Goal: Task Accomplishment & Management: Manage account settings

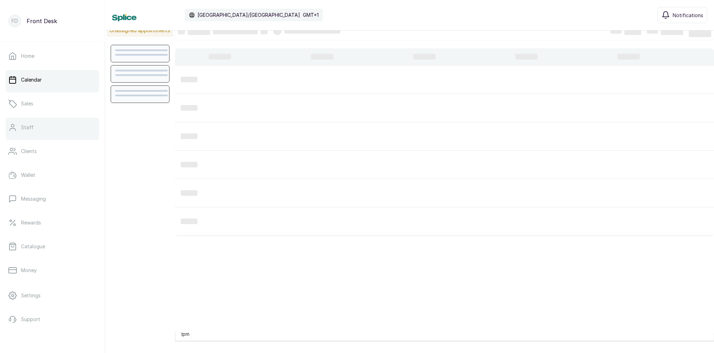
scroll to position [9, 0]
drag, startPoint x: 45, startPoint y: 83, endPoint x: 259, endPoint y: 51, distance: 215.5
click at [46, 83] on link "Calendar" at bounding box center [52, 80] width 93 height 20
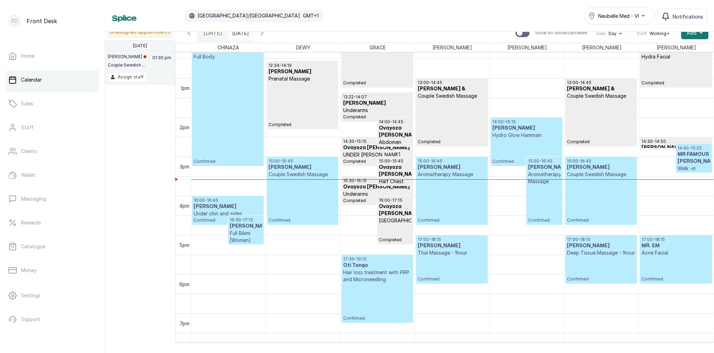
scroll to position [0, 0]
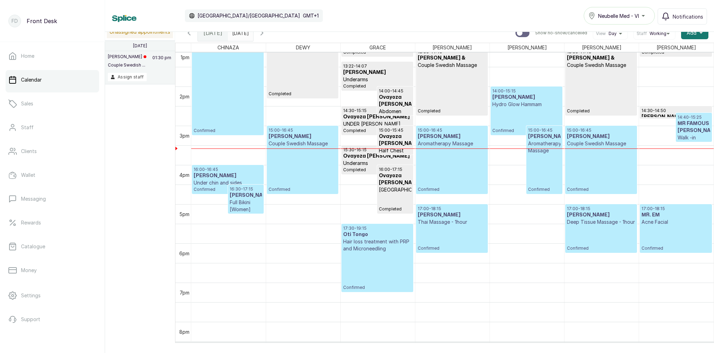
click at [444, 223] on p "Thai Massage - 1hour" at bounding box center [451, 221] width 68 height 7
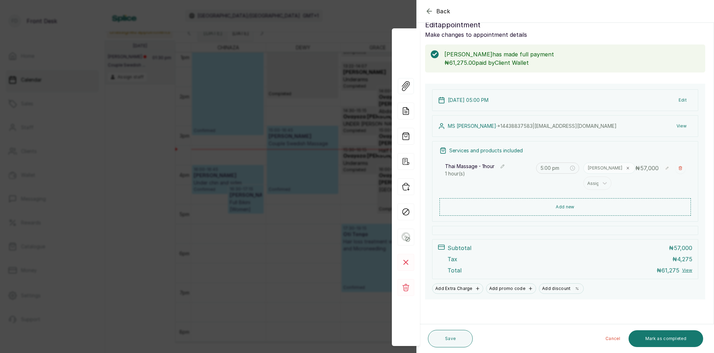
scroll to position [15, 0]
click at [313, 107] on div "Back Appointment Details Edit appointment Make changes to appointment details […" at bounding box center [357, 176] width 714 height 353
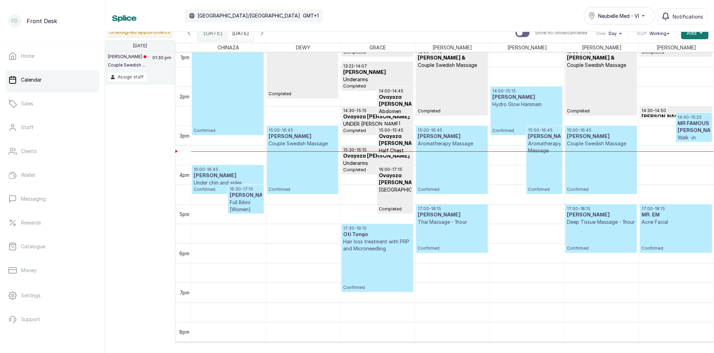
click at [699, 130] on h3 "MR FAMOUS [PERSON_NAME]" at bounding box center [693, 127] width 33 height 14
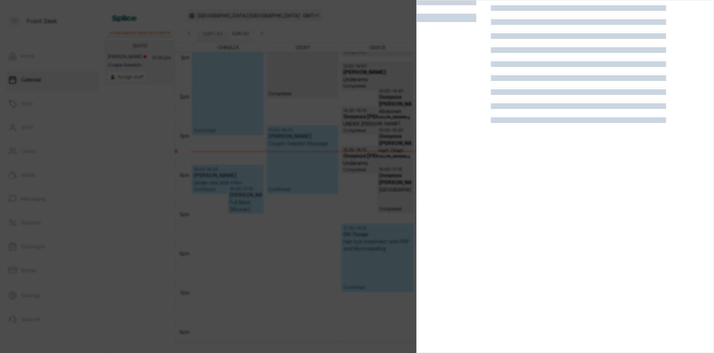
scroll to position [0, 0]
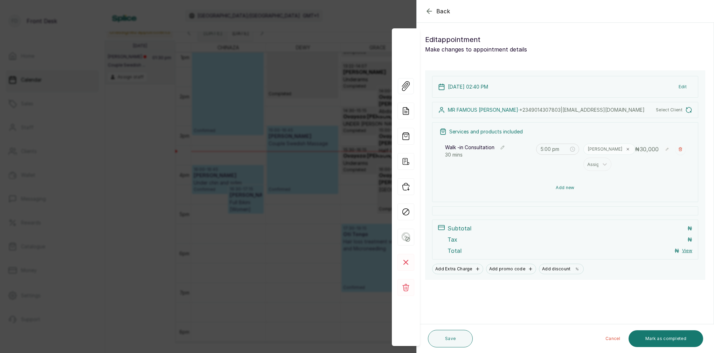
type input "2:40 pm"
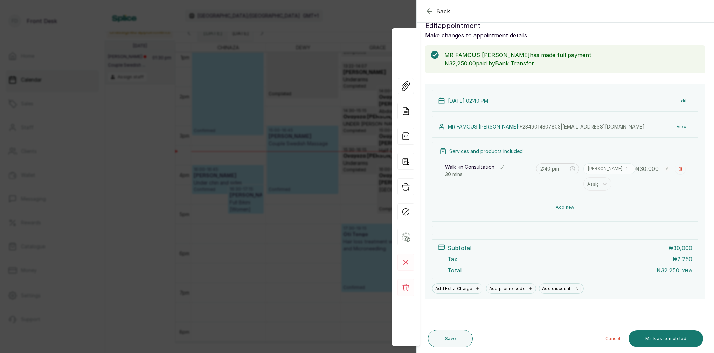
scroll to position [15, 0]
click at [566, 205] on button "Add new" at bounding box center [564, 207] width 251 height 17
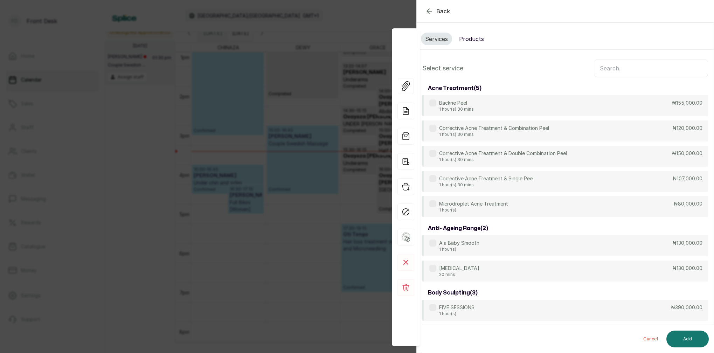
scroll to position [0, 0]
click at [614, 70] on input "text" at bounding box center [651, 67] width 114 height 17
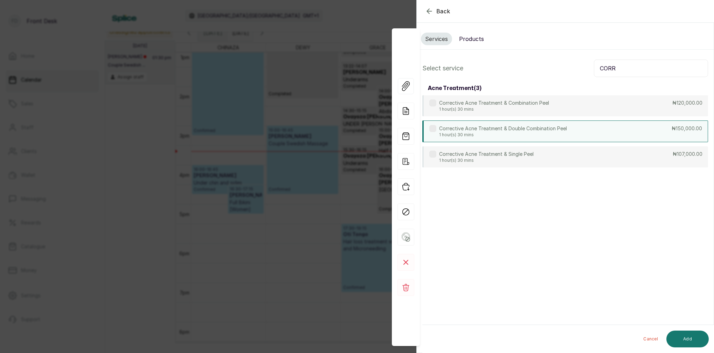
type input "CORR"
click at [500, 127] on p "Corrective Acne Treatment & Double Combination Peel" at bounding box center [503, 128] width 128 height 7
click at [693, 337] on button "Add" at bounding box center [687, 338] width 42 height 17
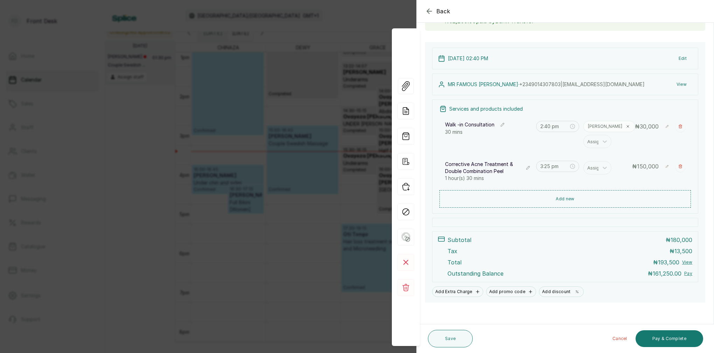
scroll to position [59, 0]
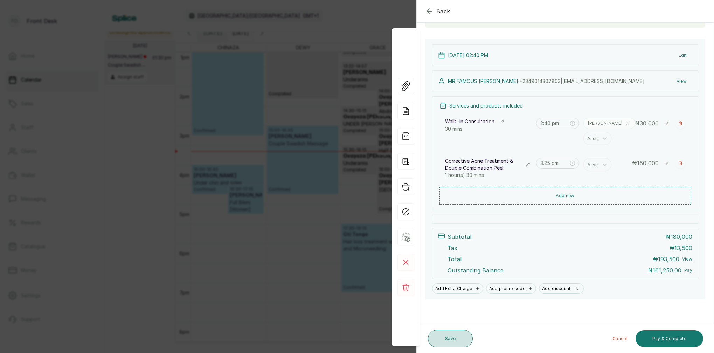
click at [451, 341] on button "Save" at bounding box center [450, 338] width 45 height 17
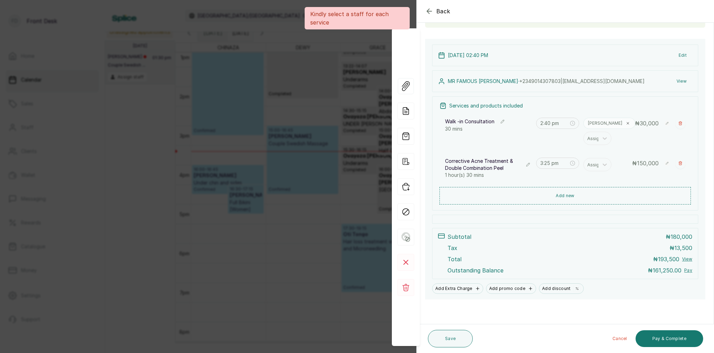
scroll to position [59, 0]
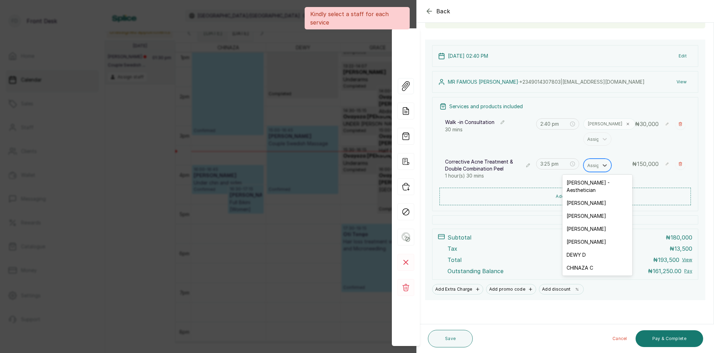
click at [593, 165] on div "Assign" at bounding box center [594, 165] width 15 height 8
click at [584, 185] on div "[PERSON_NAME] - Aesthetician" at bounding box center [597, 186] width 70 height 20
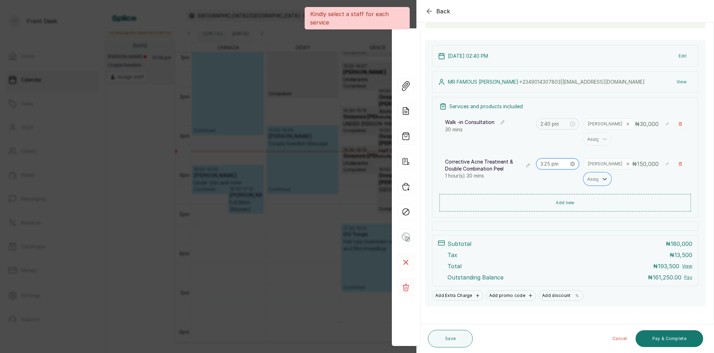
click at [552, 164] on input "3:25 pm" at bounding box center [554, 164] width 29 height 8
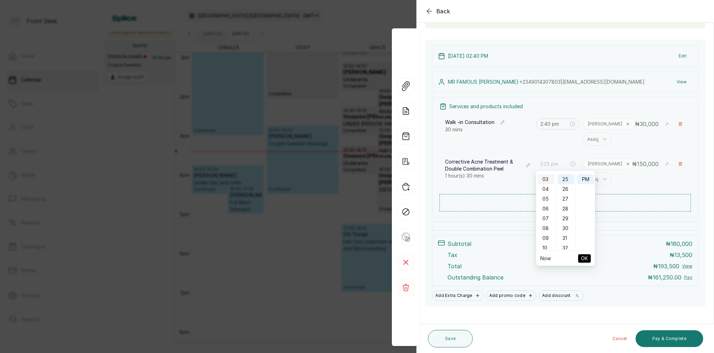
click at [549, 179] on div "03" at bounding box center [545, 179] width 17 height 10
click at [567, 193] on div "10" at bounding box center [565, 192] width 17 height 10
type input "3:10 pm"
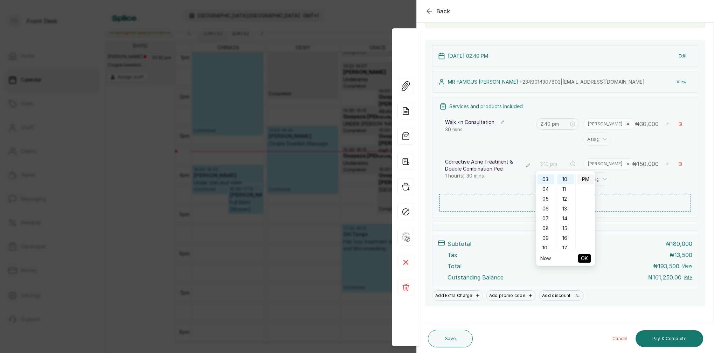
click at [587, 180] on div "PM" at bounding box center [585, 179] width 17 height 10
click at [585, 255] on span "OK" at bounding box center [584, 258] width 7 height 13
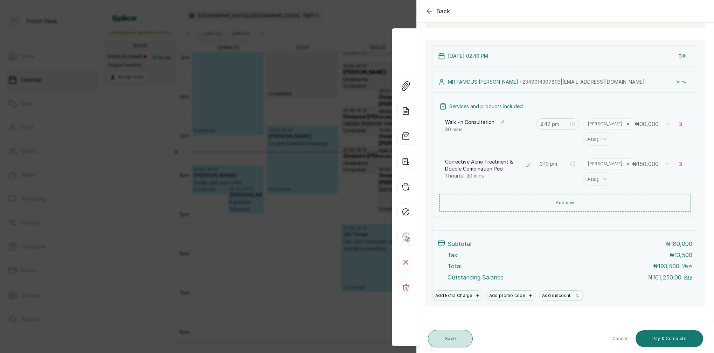
click at [465, 338] on button "Save" at bounding box center [450, 338] width 45 height 17
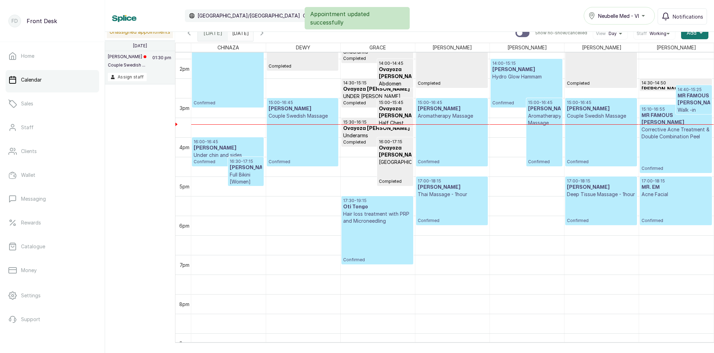
scroll to position [542, 0]
click at [695, 103] on h3 "MR FAMOUS [PERSON_NAME]" at bounding box center [693, 99] width 33 height 14
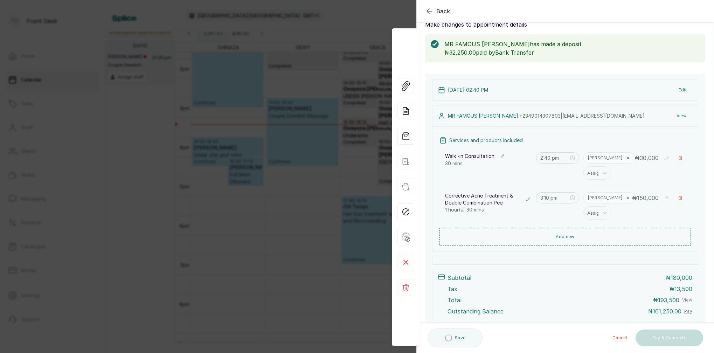
scroll to position [32, 0]
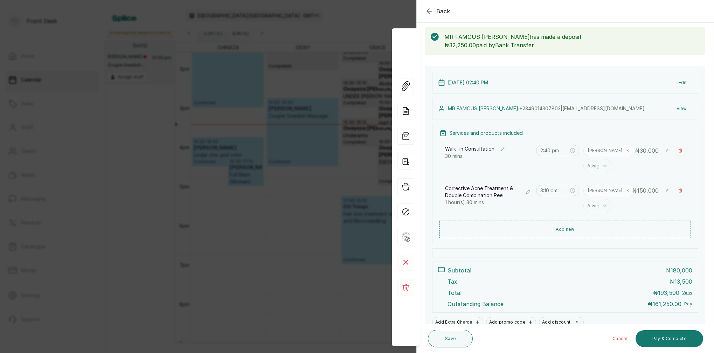
click at [393, 13] on div "Back Appointment Details Edit appointment Make changes to appointment details M…" at bounding box center [357, 176] width 714 height 353
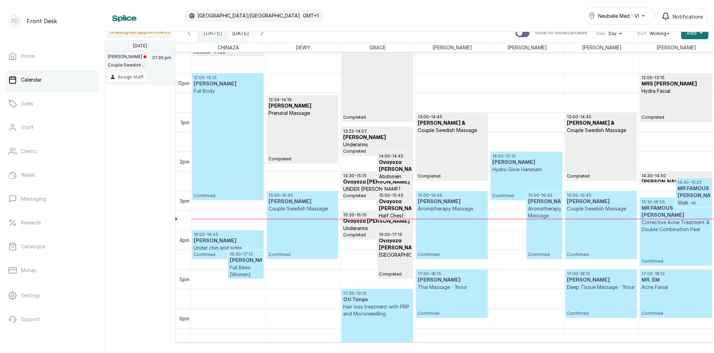
scroll to position [455, 0]
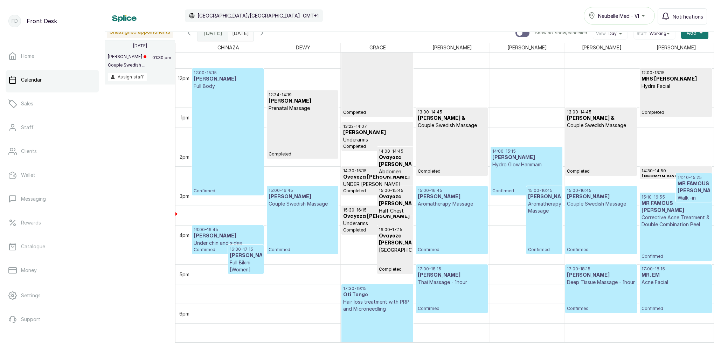
click at [224, 125] on div "12:00 - 15:15 [PERSON_NAME] Full Body Confirmed" at bounding box center [228, 132] width 68 height 124
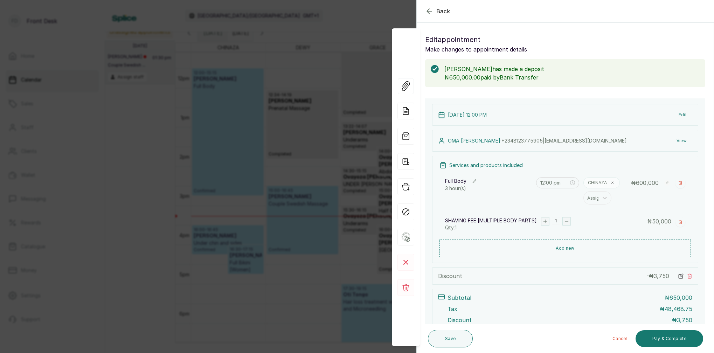
click at [338, 14] on div "Back Appointment Details Edit appointment Make changes to appointment details […" at bounding box center [357, 176] width 714 height 353
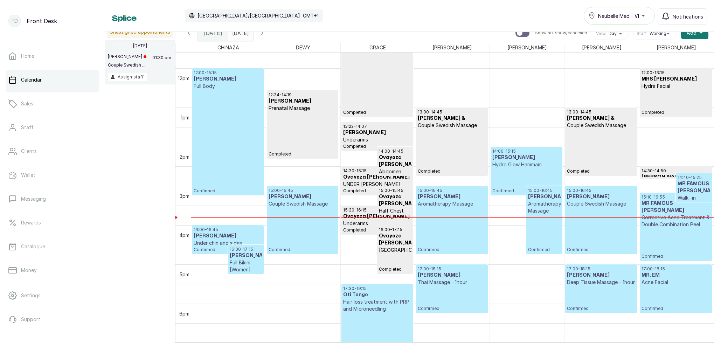
click at [248, 153] on div "12:00 - 15:15 [PERSON_NAME] Full Body Confirmed" at bounding box center [228, 132] width 68 height 124
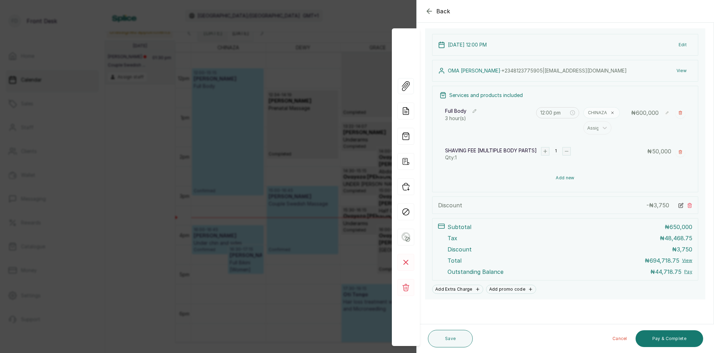
scroll to position [70, 0]
click at [682, 69] on button "View" at bounding box center [681, 70] width 21 height 13
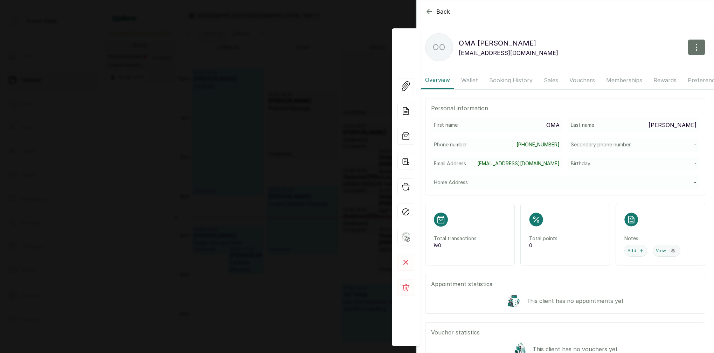
click at [471, 78] on button "Wallet" at bounding box center [469, 79] width 25 height 17
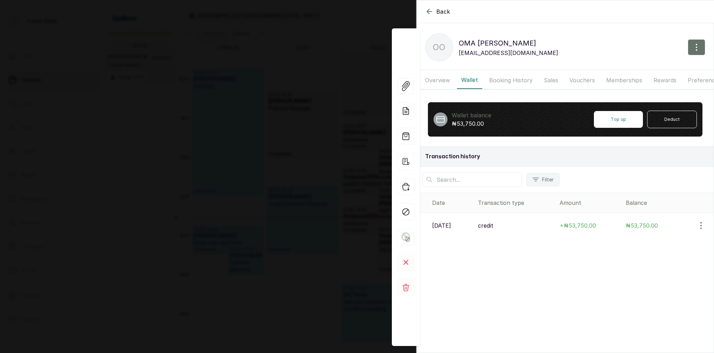
click at [430, 15] on icon "button" at bounding box center [429, 11] width 8 height 8
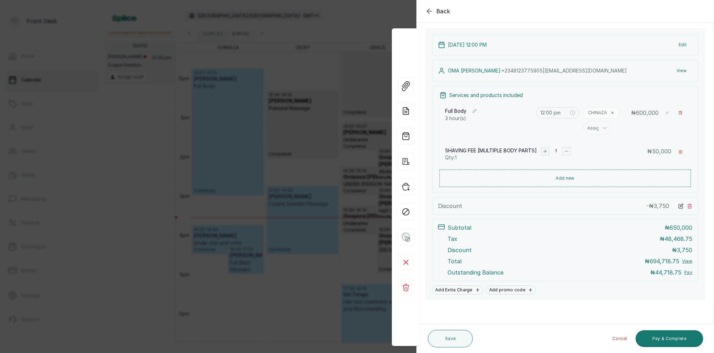
click at [683, 71] on button "View" at bounding box center [681, 70] width 21 height 13
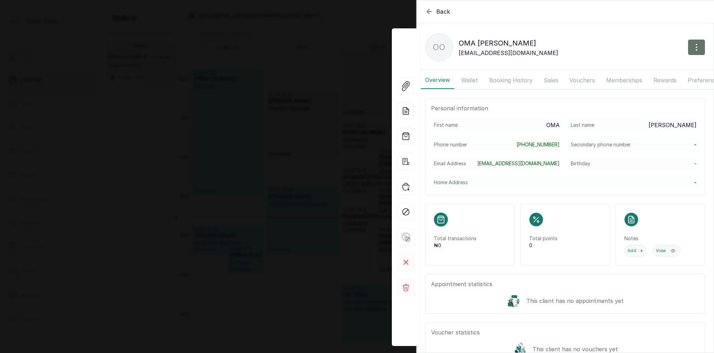
click at [494, 80] on button "Booking History" at bounding box center [511, 79] width 52 height 17
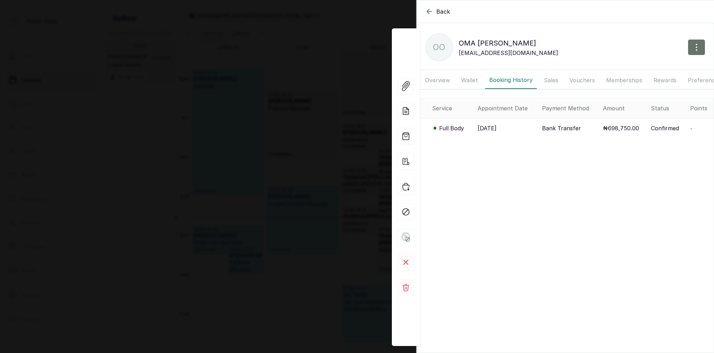
click at [452, 128] on p "Full Body" at bounding box center [451, 128] width 25 height 8
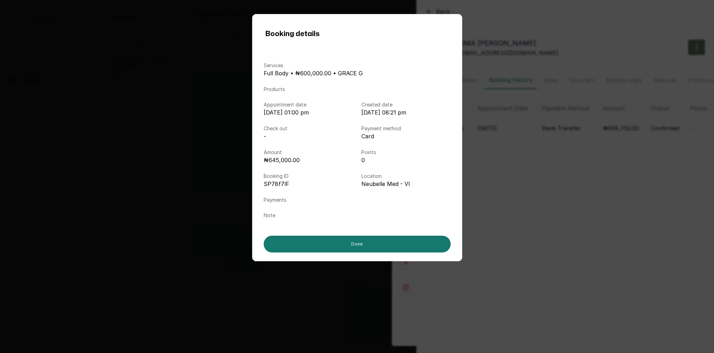
drag, startPoint x: 553, startPoint y: 175, endPoint x: 531, endPoint y: 163, distance: 25.1
click at [553, 175] on div "Booking details Services Full Body • ₦600,000.00 • GRACE G Products Appointment…" at bounding box center [357, 176] width 714 height 353
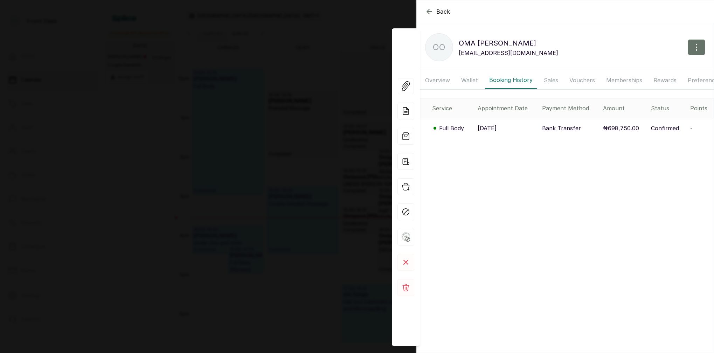
click at [475, 82] on button "Wallet" at bounding box center [469, 79] width 25 height 17
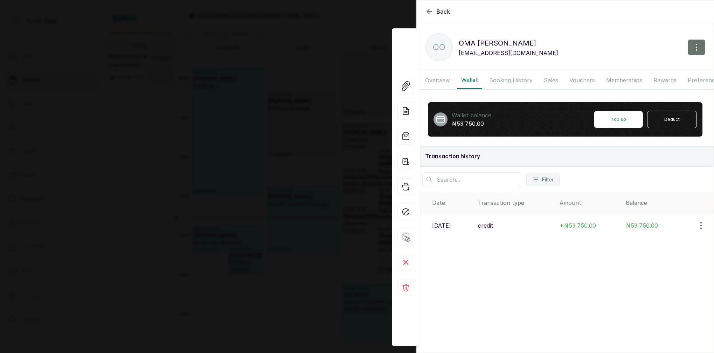
click at [450, 226] on p "[DATE]" at bounding box center [441, 225] width 19 height 8
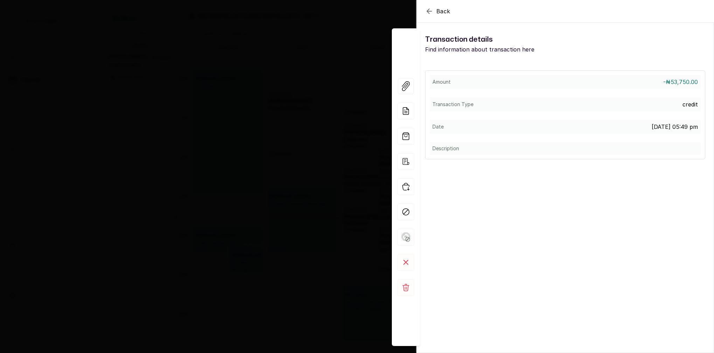
click at [582, 200] on section "Back View Voucher Details Transaction details Find information about transactio…" at bounding box center [564, 176] width 297 height 353
drag, startPoint x: 430, startPoint y: 12, endPoint x: 433, endPoint y: 14, distance: 3.8
click at [430, 12] on icon "button" at bounding box center [429, 11] width 8 height 8
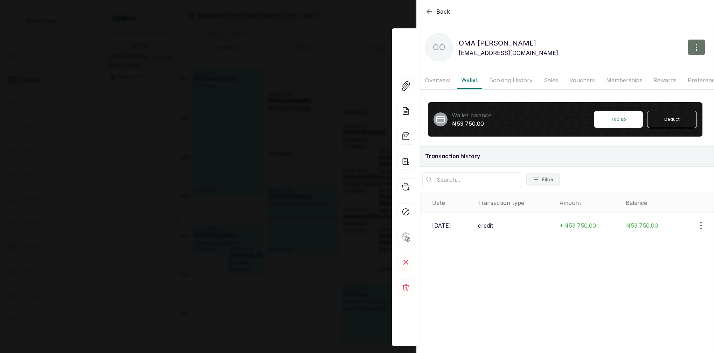
click at [334, 27] on div "Back [PERSON_NAME] OO [PERSON_NAME] [EMAIL_ADDRESS][DOMAIN_NAME] Overview Walle…" at bounding box center [357, 176] width 714 height 353
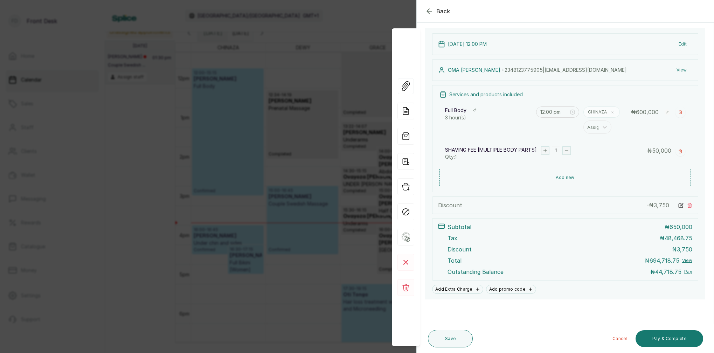
scroll to position [71, 0]
click at [684, 337] on button "Pay & Complete" at bounding box center [669, 338] width 68 height 17
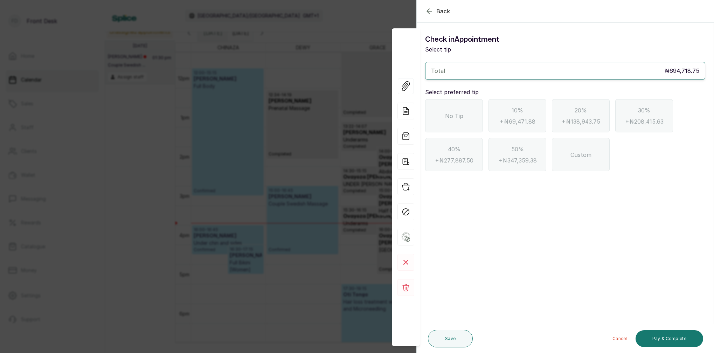
scroll to position [7, 0]
click at [428, 11] on icon "button" at bounding box center [429, 11] width 5 height 5
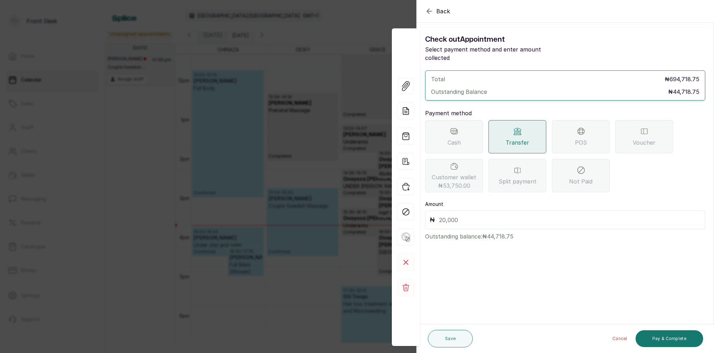
drag, startPoint x: 463, startPoint y: 209, endPoint x: 466, endPoint y: 206, distance: 4.2
click at [463, 215] on input "text" at bounding box center [569, 220] width 261 height 10
type input "44"
click at [587, 136] on div "POS" at bounding box center [581, 136] width 58 height 33
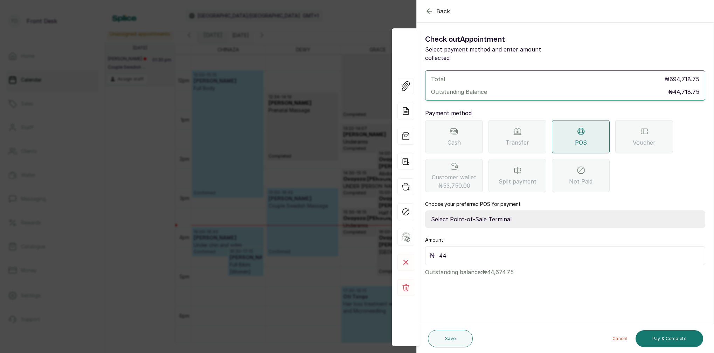
select select "7a4fd382-b2de-4137-8553-2ff33fa7fb29"
click at [454, 251] on input "44" at bounding box center [569, 256] width 261 height 10
type input "44,718.75"
click at [459, 339] on button "Save" at bounding box center [450, 338] width 45 height 17
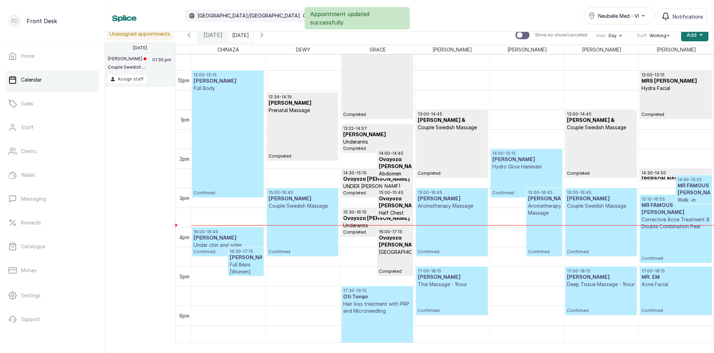
click at [241, 132] on div "12:00 - 15:15 [PERSON_NAME] Full Body Confirmed" at bounding box center [228, 134] width 68 height 124
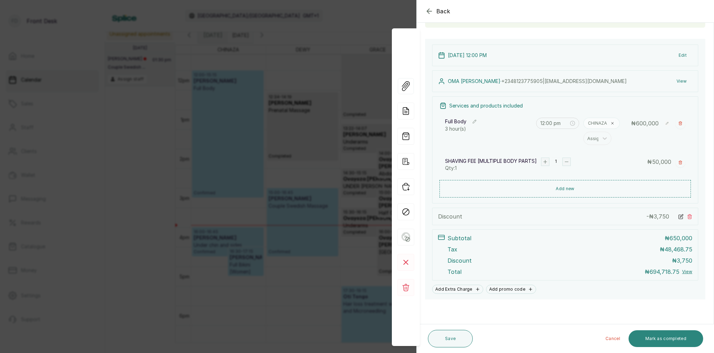
scroll to position [68, 0]
click at [669, 336] on button "Mark as completed" at bounding box center [665, 338] width 75 height 17
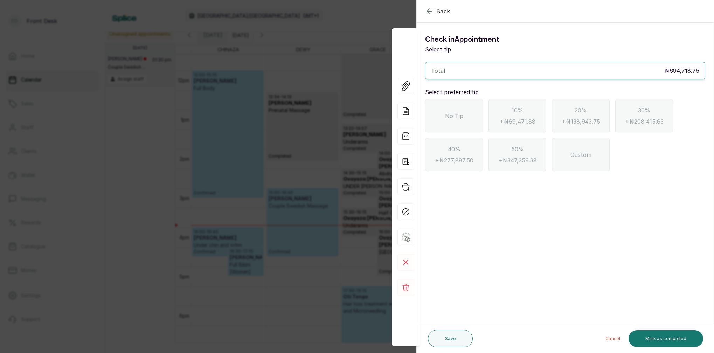
scroll to position [0, 0]
click at [469, 105] on div "No Tip" at bounding box center [454, 115] width 58 height 33
click at [684, 332] on button "Mark as completed" at bounding box center [665, 338] width 75 height 17
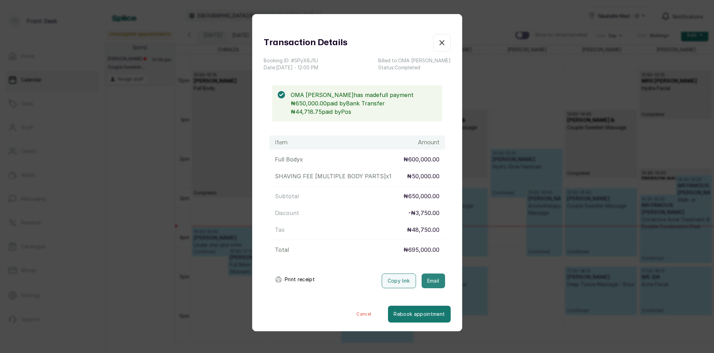
click at [441, 283] on button "Email" at bounding box center [432, 280] width 23 height 15
click at [442, 42] on icon "button" at bounding box center [442, 43] width 4 height 4
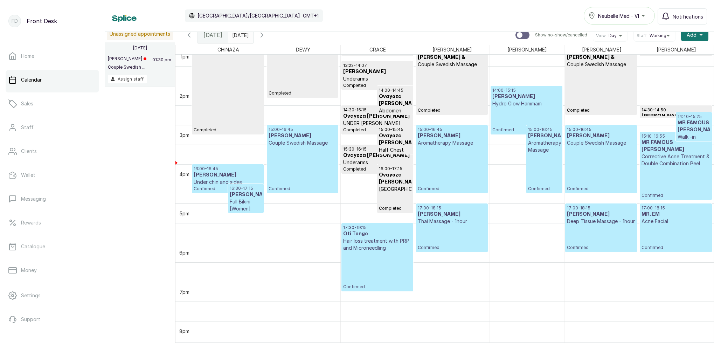
scroll to position [520, 0]
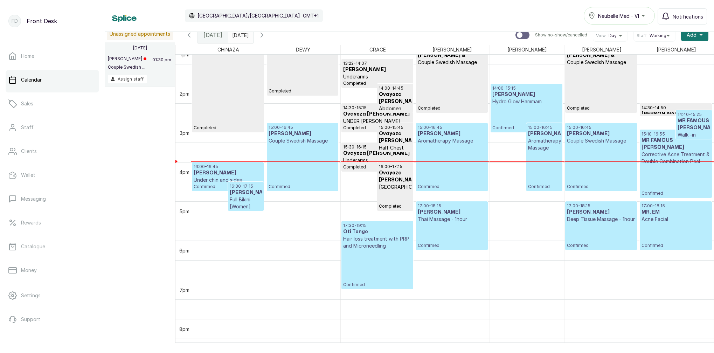
click at [234, 179] on p "Under chin and sides" at bounding box center [228, 179] width 68 height 7
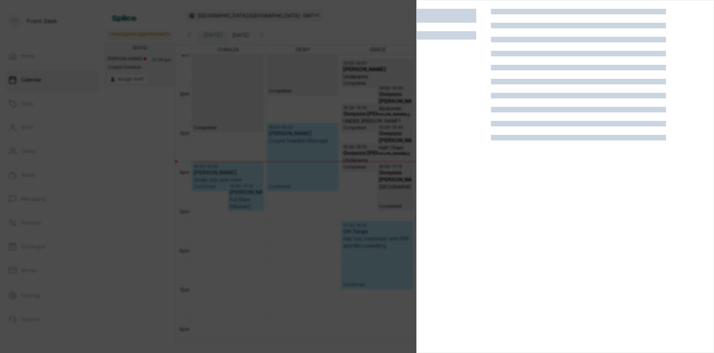
click at [282, 215] on div at bounding box center [357, 176] width 714 height 353
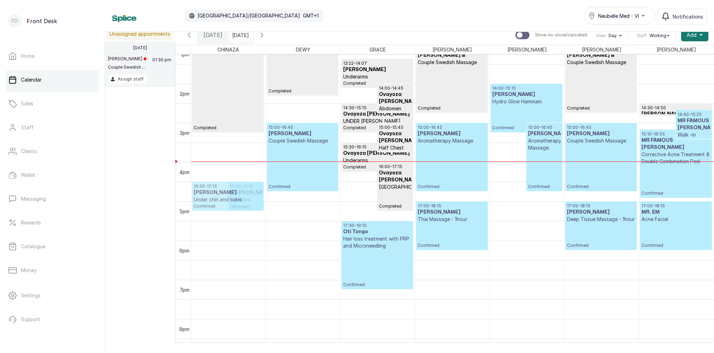
drag, startPoint x: 233, startPoint y: 176, endPoint x: 226, endPoint y: 193, distance: 18.8
click at [226, 194] on div "16:00 - 16:45 [PERSON_NAME] Under [PERSON_NAME] and sides Confirmed 16:30 - 17:…" at bounding box center [228, 5] width 75 height 941
drag, startPoint x: 248, startPoint y: 187, endPoint x: 240, endPoint y: 201, distance: 16.1
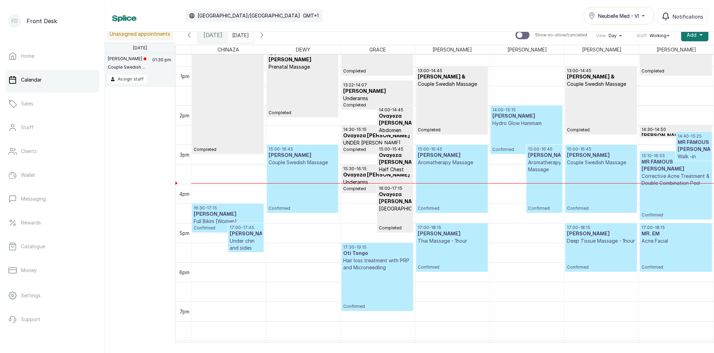
scroll to position [498, 0]
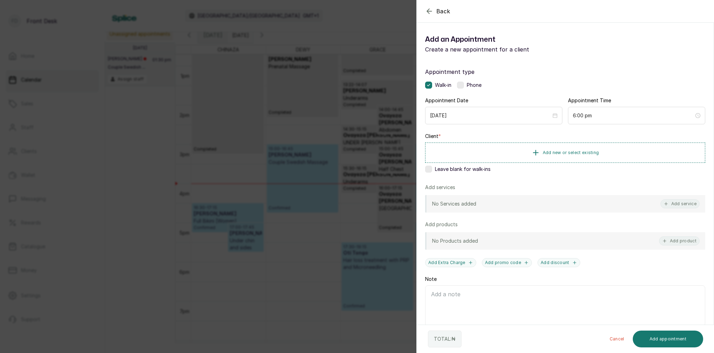
click at [341, 58] on div "Back Add Appointment Add an Appointment Create a new appointment for a client A…" at bounding box center [357, 176] width 714 height 353
click at [590, 150] on span "Add new or select existing" at bounding box center [570, 152] width 56 height 6
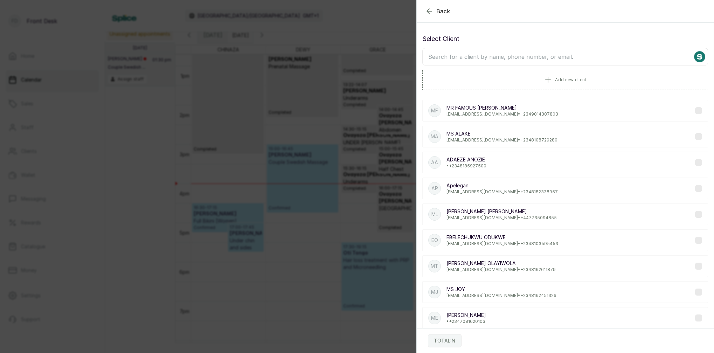
click at [562, 57] on input "text" at bounding box center [565, 56] width 286 height 17
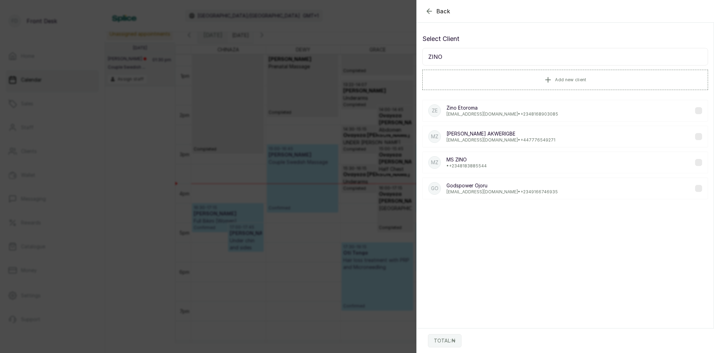
type input "ZINO"
click at [489, 111] on p "Zino Etoroma" at bounding box center [502, 107] width 112 height 7
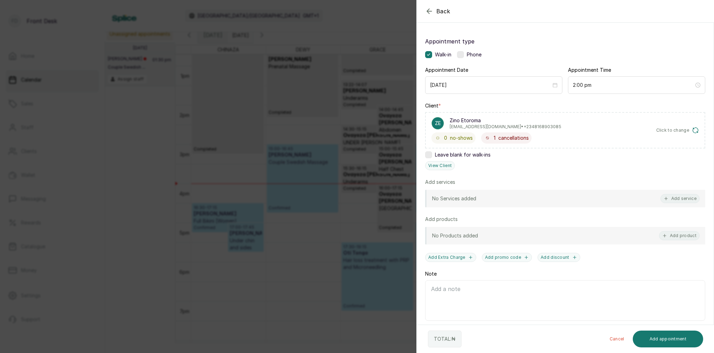
scroll to position [31, 0]
click at [688, 201] on button "Add service" at bounding box center [679, 197] width 39 height 9
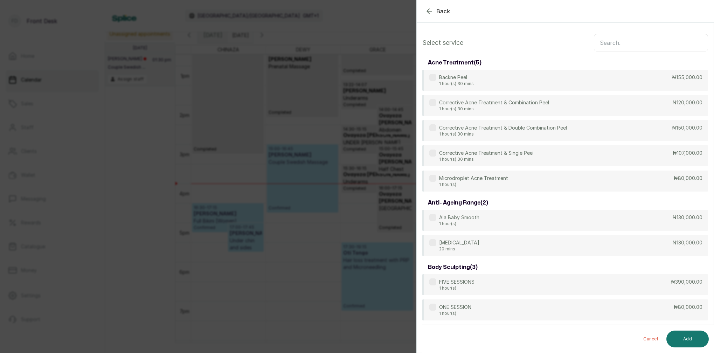
scroll to position [0, 0]
click at [669, 39] on input "text" at bounding box center [651, 41] width 114 height 17
click at [427, 9] on icon "button" at bounding box center [429, 11] width 8 height 8
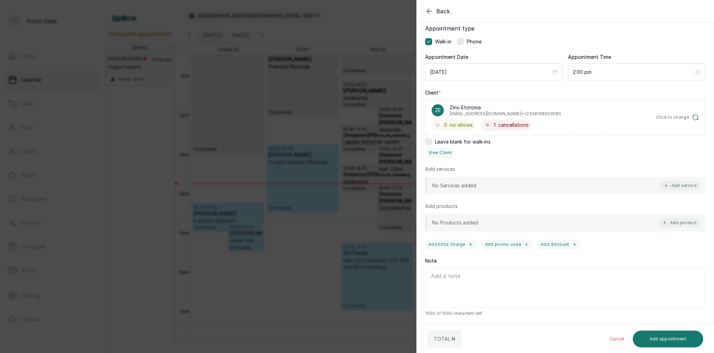
scroll to position [43, 0]
click at [682, 183] on button "Add service" at bounding box center [679, 185] width 39 height 9
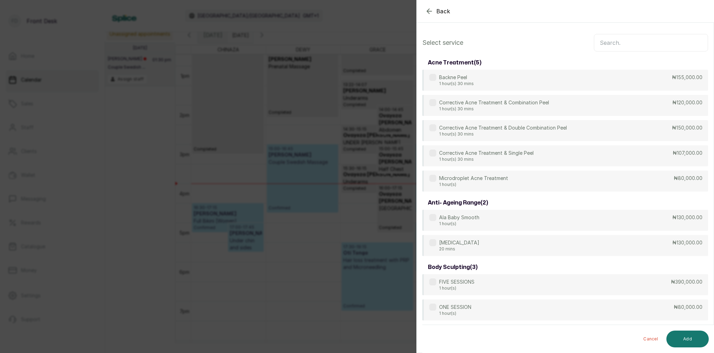
scroll to position [0, 0]
click at [644, 40] on input "text" at bounding box center [651, 42] width 114 height 17
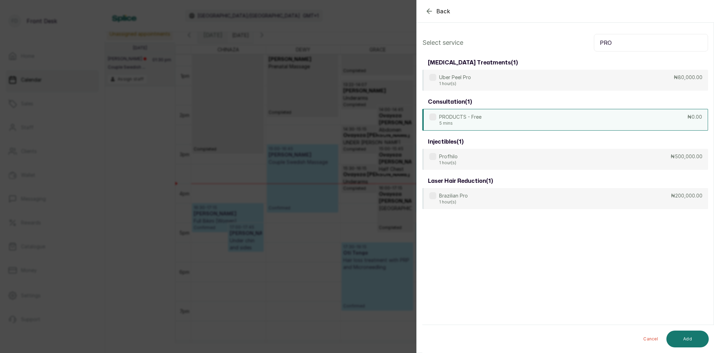
type input "PRO"
drag, startPoint x: 492, startPoint y: 116, endPoint x: 513, endPoint y: 125, distance: 23.2
click at [493, 116] on div "PRODUCTS - Free 5 mins ₦0.00" at bounding box center [565, 120] width 286 height 22
click at [524, 115] on div "PRODUCTS - Free 5 mins ₦0.00" at bounding box center [565, 120] width 286 height 22
click at [526, 116] on div "PRODUCTS - Free 5 mins ₦0.00" at bounding box center [565, 120] width 286 height 22
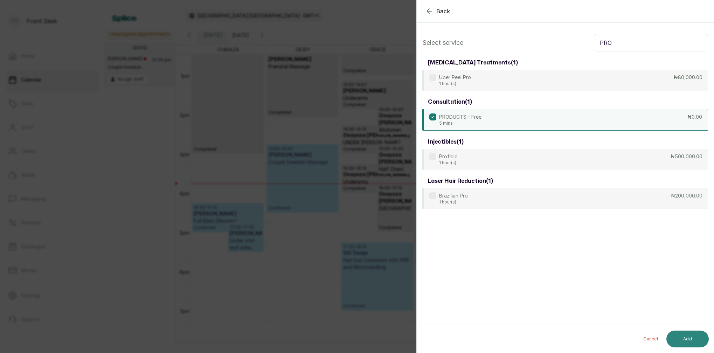
click at [695, 337] on button "Add" at bounding box center [687, 338] width 42 height 17
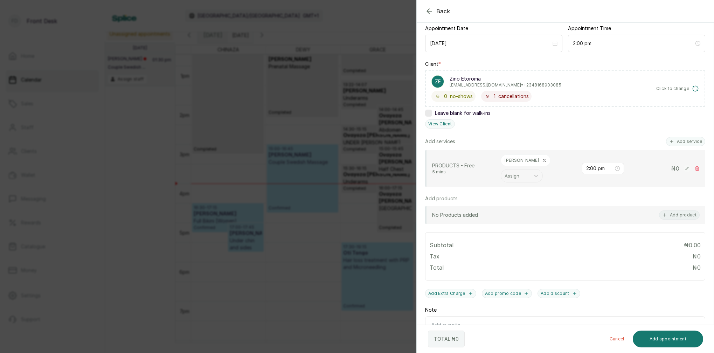
scroll to position [75, 0]
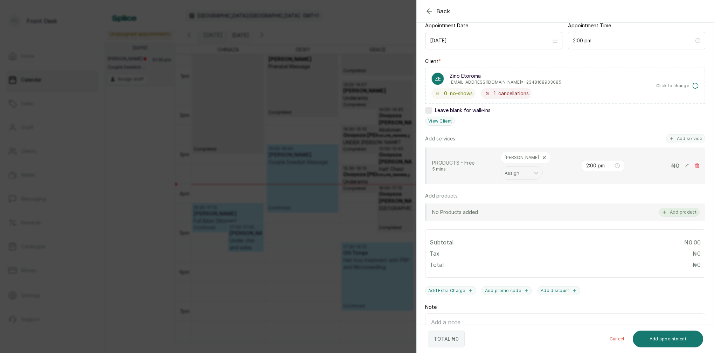
click at [684, 208] on button "Add product" at bounding box center [679, 212] width 41 height 9
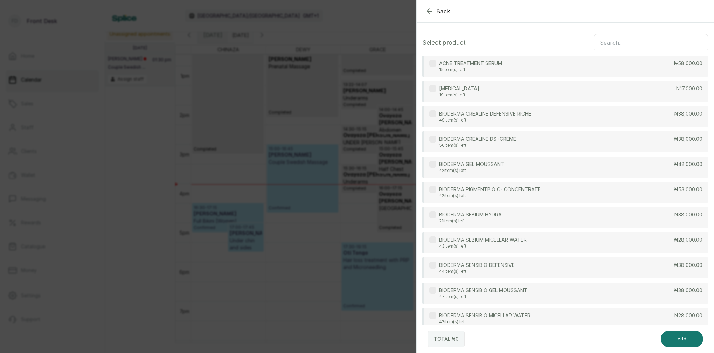
scroll to position [0, 0]
click at [647, 42] on input "text" at bounding box center [651, 42] width 114 height 17
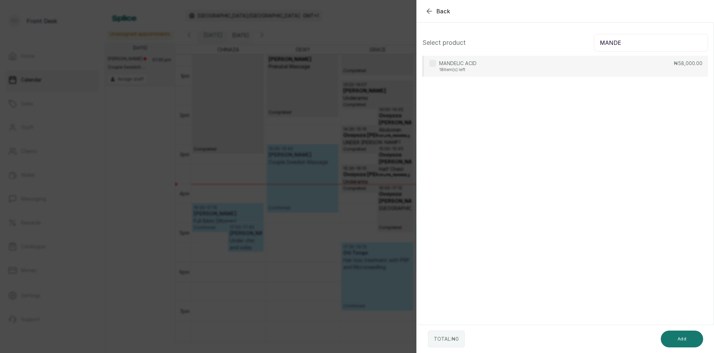
type input "MANDE"
drag, startPoint x: 475, startPoint y: 63, endPoint x: 515, endPoint y: 105, distance: 57.9
click at [475, 63] on p "MANDELIC ACID" at bounding box center [457, 63] width 37 height 7
click at [691, 335] on button "Add" at bounding box center [681, 338] width 42 height 17
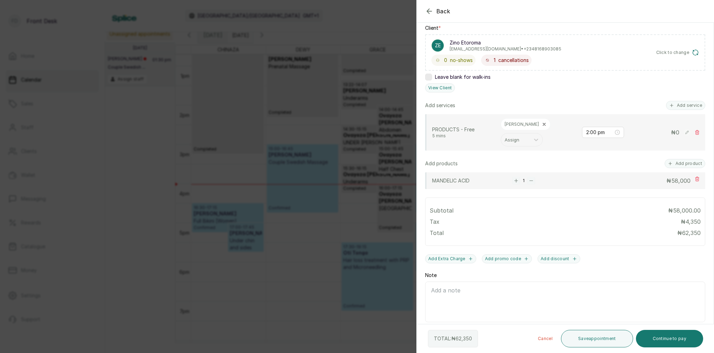
scroll to position [108, 0]
drag, startPoint x: 672, startPoint y: 340, endPoint x: 678, endPoint y: 331, distance: 10.8
click at [672, 340] on button "Continue to pay" at bounding box center [670, 338] width 68 height 17
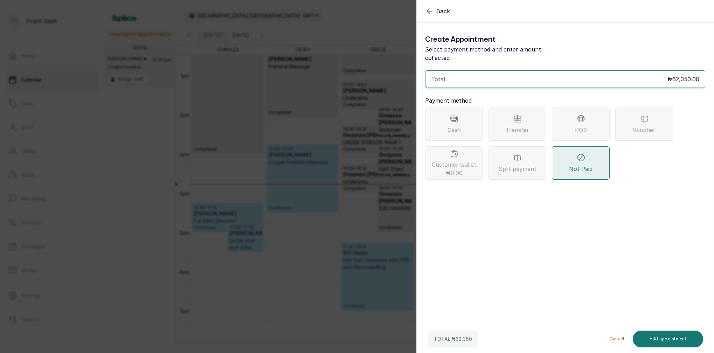
click at [517, 115] on div "Transfer" at bounding box center [517, 123] width 58 height 33
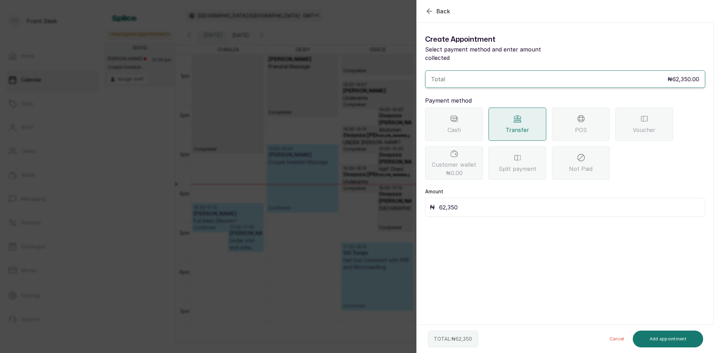
click at [499, 202] on input "62,350" at bounding box center [569, 207] width 261 height 10
click at [662, 339] on button "Add appointment" at bounding box center [667, 338] width 71 height 17
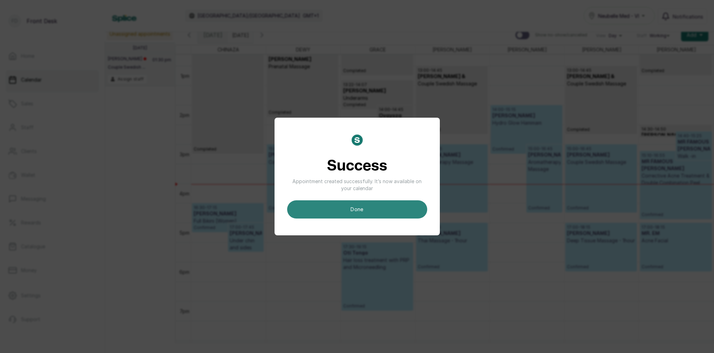
click at [386, 213] on button "done" at bounding box center [357, 209] width 140 height 18
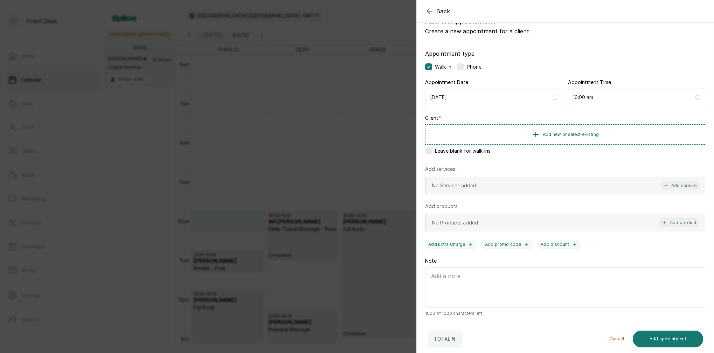
scroll to position [18, 0]
click at [263, 131] on div "Back Add Appointment Add an Appointment Create a new appointment for a client A…" at bounding box center [357, 176] width 714 height 353
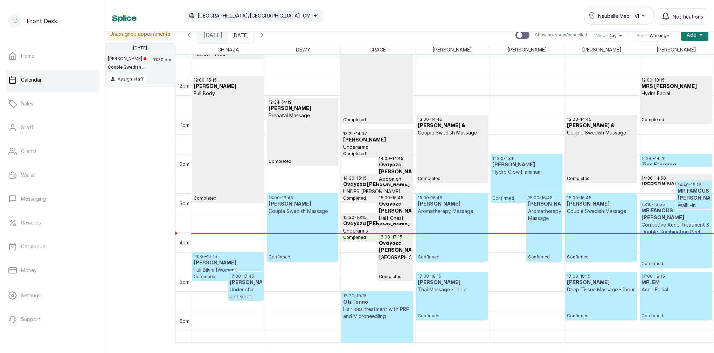
scroll to position [453, 0]
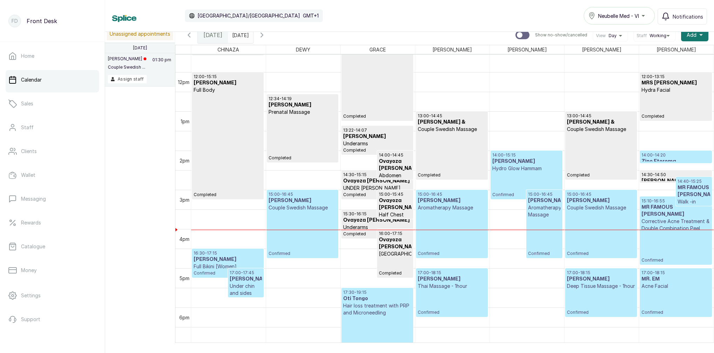
click at [242, 266] on p "Full Bikini [Women]" at bounding box center [228, 266] width 68 height 7
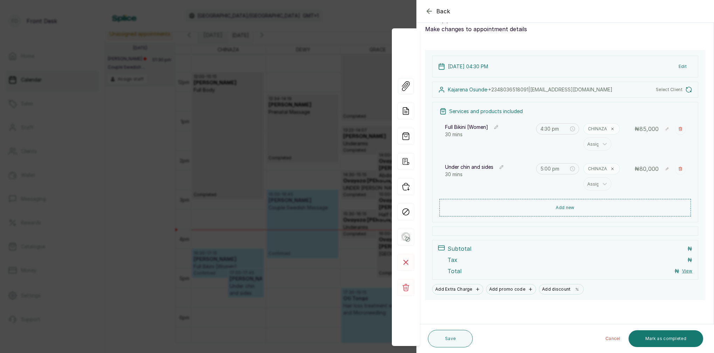
scroll to position [21, 0]
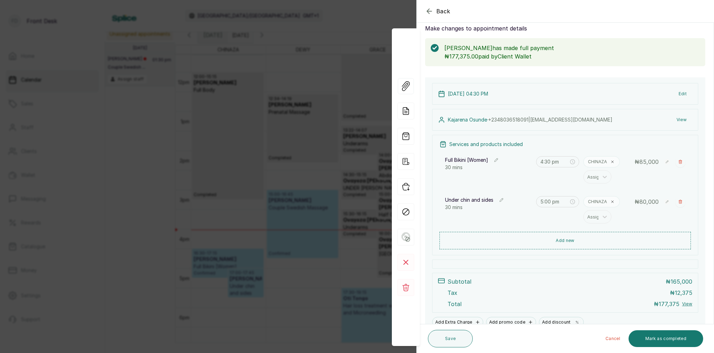
click at [368, 26] on div "Back Appointment Details Edit appointment Make changes to appointment details […" at bounding box center [357, 176] width 714 height 353
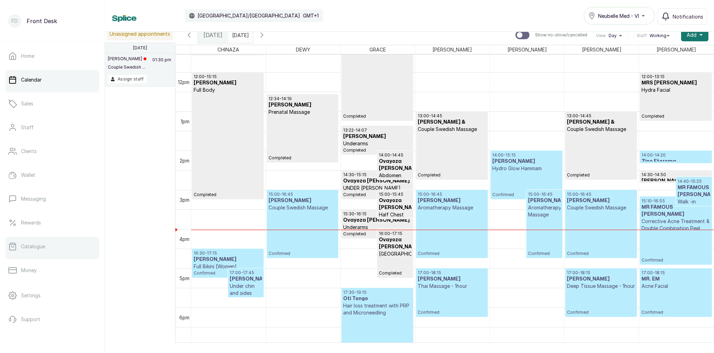
click at [47, 249] on link "Catalogue" at bounding box center [52, 247] width 93 height 20
